Goal: Find specific page/section: Find specific page/section

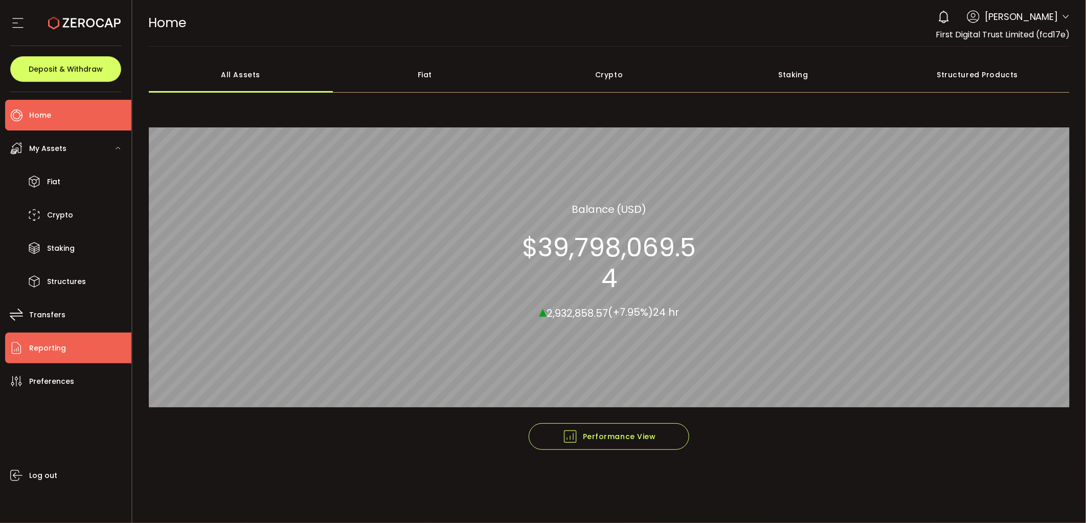
click at [64, 338] on li "Reporting" at bounding box center [68, 347] width 126 height 31
